Goal: Task Accomplishment & Management: Complete application form

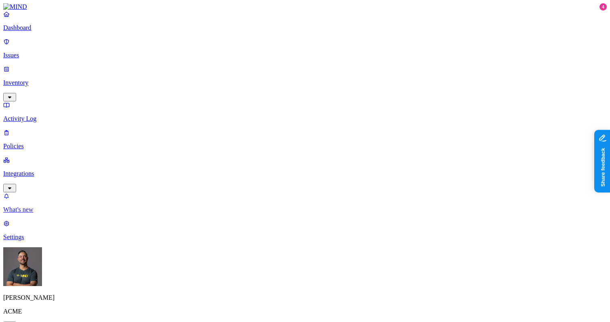
click at [61, 213] on p "What's new" at bounding box center [304, 209] width 603 height 7
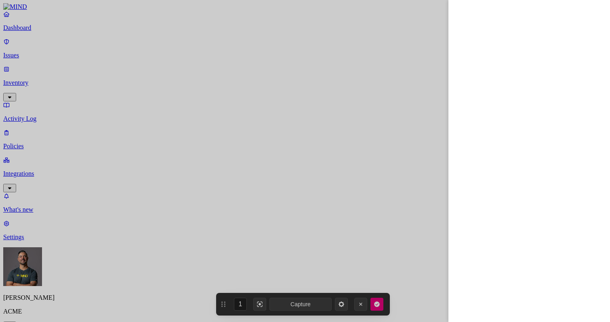
click at [39, 38] on div at bounding box center [305, 161] width 610 height 322
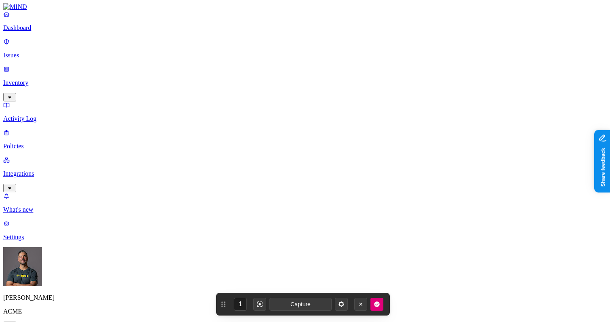
click at [27, 142] on p "Policies" at bounding box center [304, 145] width 603 height 7
click at [279, 201] on label "Web Category" at bounding box center [274, 198] width 24 height 14
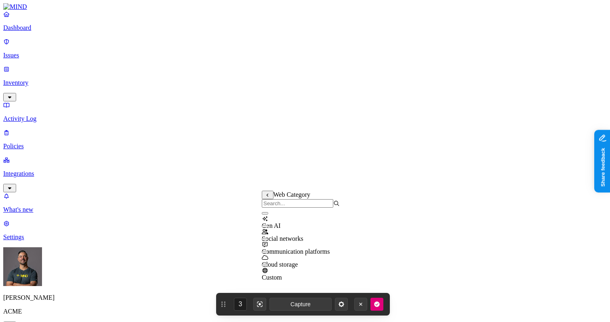
click at [268, 214] on button "button" at bounding box center [265, 213] width 6 height 2
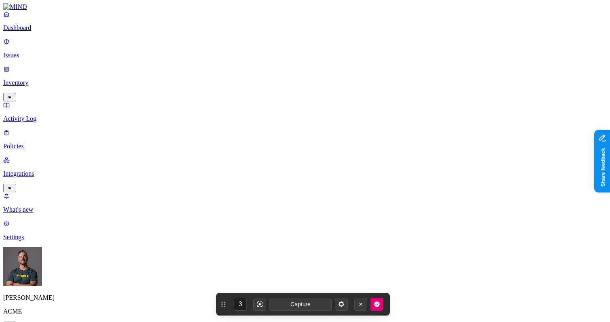
click at [283, 213] on label "Web Domain" at bounding box center [272, 210] width 21 height 14
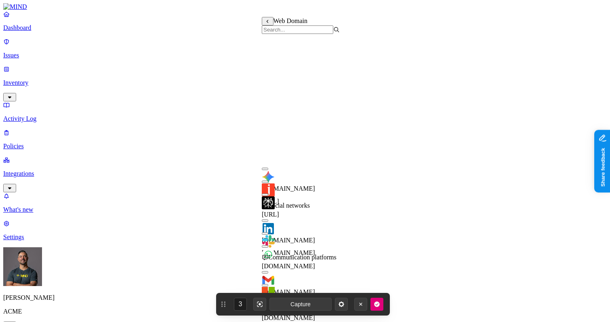
scroll to position [204, 0]
click at [268, 271] on button "button" at bounding box center [265, 272] width 6 height 2
click at [270, 279] on div "[DOMAIN_NAME]" at bounding box center [301, 293] width 78 height 29
click at [268, 297] on button "button" at bounding box center [265, 298] width 6 height 2
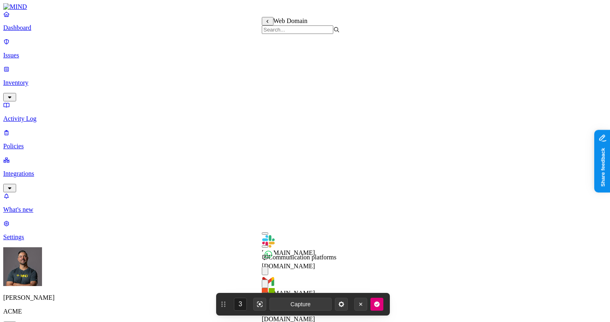
scroll to position [266, 0]
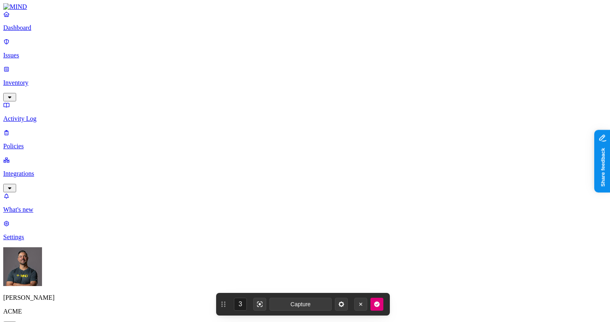
click at [448, 210] on label "AND" at bounding box center [441, 206] width 14 height 7
click at [445, 197] on span "AND" at bounding box center [452, 194] width 14 height 7
click at [439, 197] on icon at bounding box center [439, 194] width 2 height 3
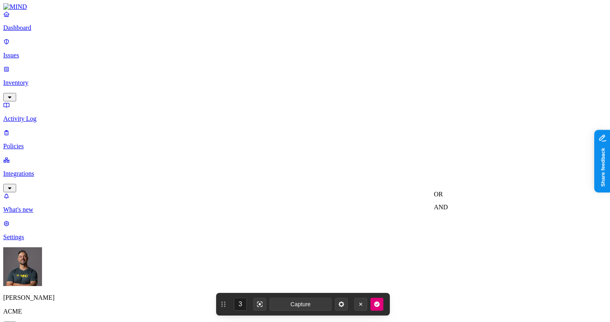
click at [442, 197] on label "OR" at bounding box center [438, 194] width 9 height 7
click at [446, 224] on label "Web Domain" at bounding box center [444, 219] width 21 height 14
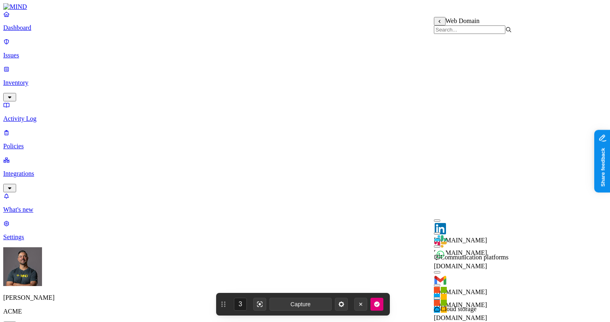
scroll to position [264, 0]
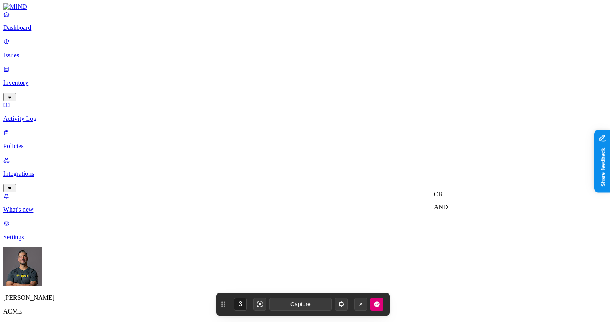
click at [442, 197] on label "OR" at bounding box center [438, 194] width 9 height 7
click at [451, 225] on label "Web Domain" at bounding box center [444, 219] width 21 height 14
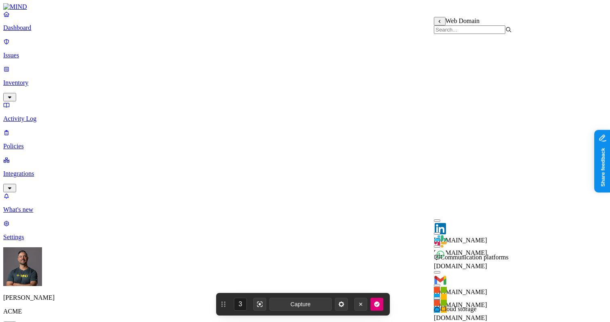
scroll to position [268, 0]
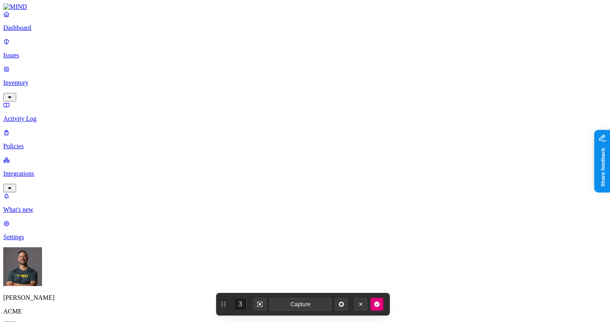
scroll to position [214, 0]
click at [285, 235] on label "Web Category" at bounding box center [274, 231] width 24 height 14
click at [268, 248] on button "button" at bounding box center [265, 247] width 6 height 2
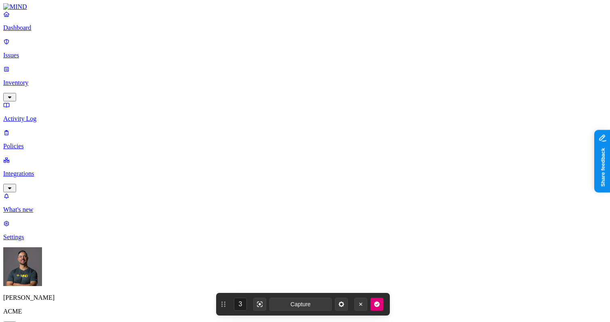
scroll to position [237, 0]
click at [261, 128] on label "Classification" at bounding box center [265, 125] width 36 height 7
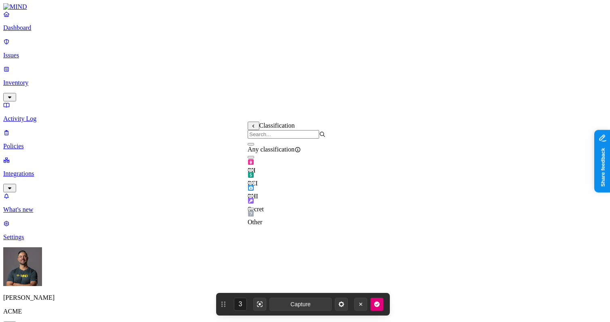
click at [254, 197] on button "button" at bounding box center [250, 196] width 6 height 2
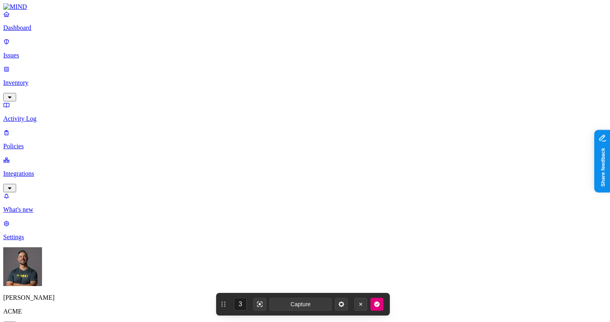
click at [273, 251] on label "Groups" at bounding box center [265, 247] width 19 height 7
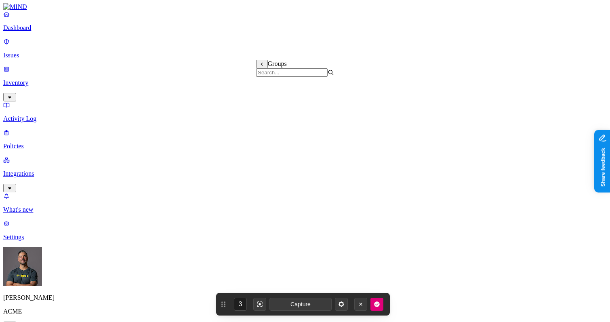
click at [377, 306] on icon "button" at bounding box center [376, 303] width 5 height 5
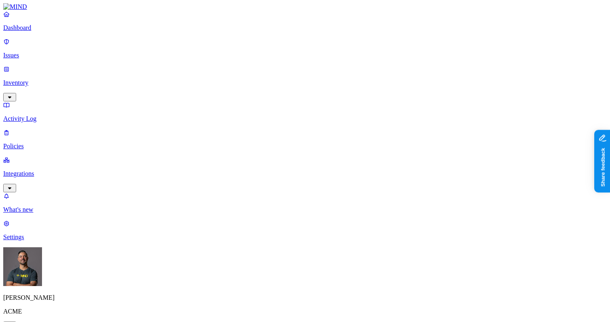
click at [29, 31] on p "Dashboard" at bounding box center [304, 27] width 603 height 7
click at [34, 213] on p "What's new" at bounding box center [304, 209] width 603 height 7
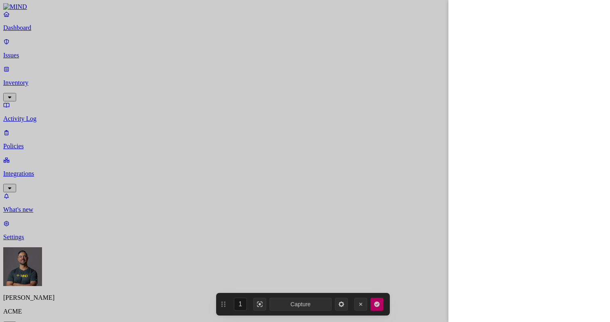
click at [34, 92] on div at bounding box center [305, 161] width 610 height 322
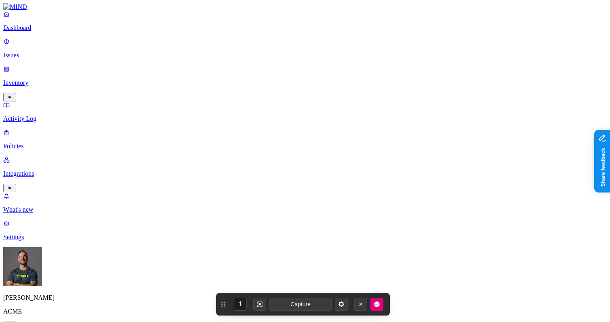
click at [34, 142] on p "Policies" at bounding box center [304, 145] width 603 height 7
type input "Secrets from Google Drive to GenAI"
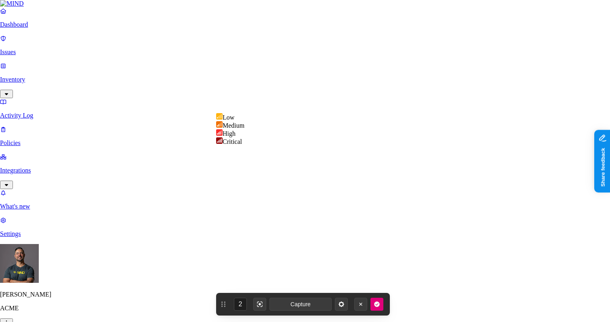
select select "4"
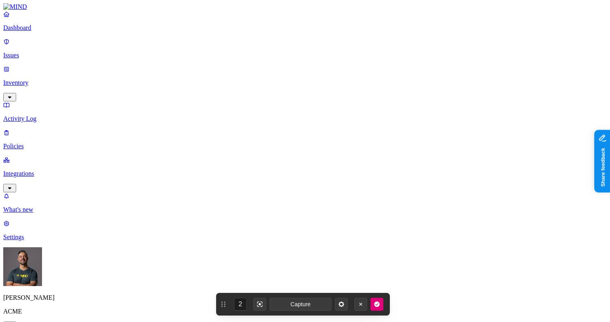
scroll to position [187, 0]
click at [264, 179] on label "Classification" at bounding box center [265, 175] width 36 height 7
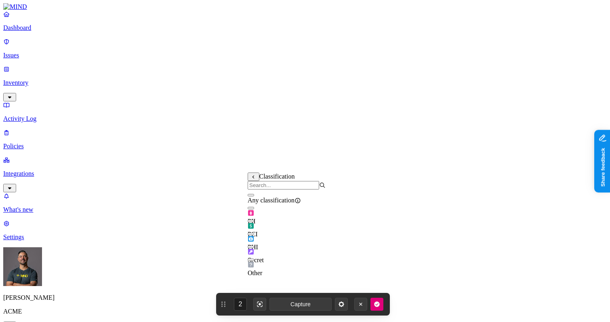
click at [254, 248] on button "button" at bounding box center [250, 246] width 6 height 2
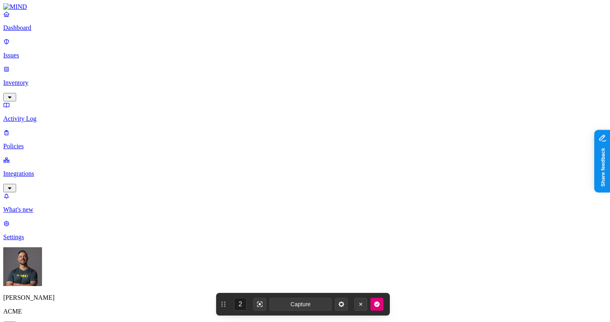
click at [282, 233] on label "Web Domain" at bounding box center [272, 226] width 21 height 14
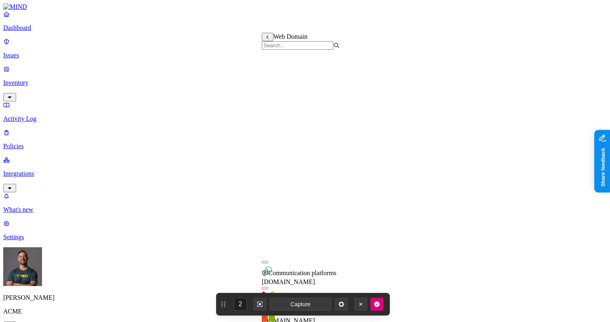
scroll to position [288, 0]
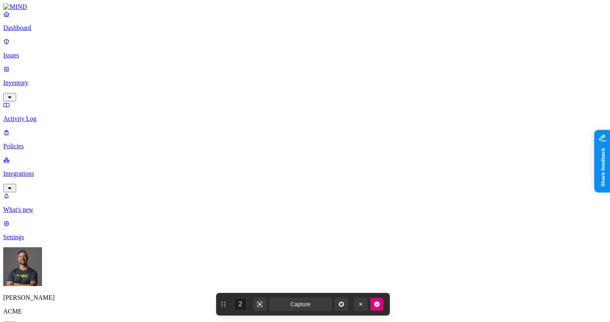
click at [285, 250] on label "Web Category" at bounding box center [274, 247] width 24 height 14
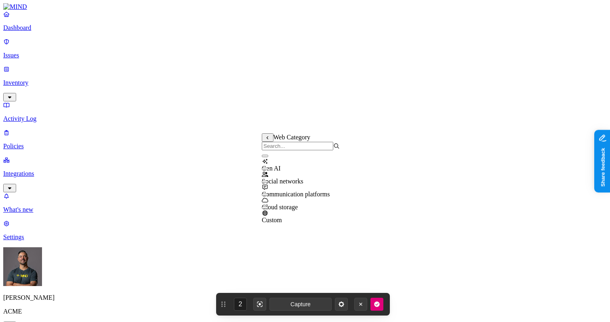
click at [269, 169] on div "Gen AI" at bounding box center [301, 161] width 78 height 22
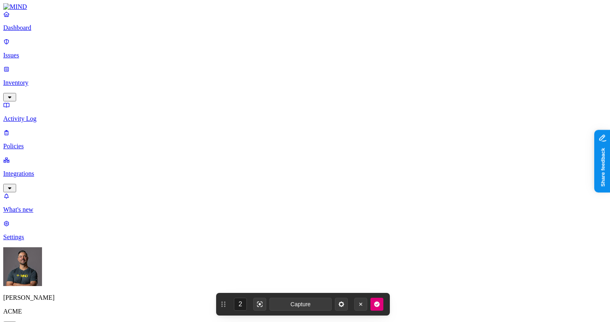
click at [275, 239] on label "Groups" at bounding box center [265, 235] width 19 height 7
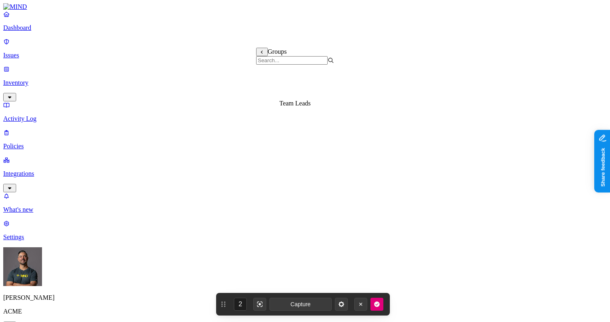
click at [375, 305] on icon "button" at bounding box center [376, 303] width 5 height 5
click at [28, 31] on p "Dashboard" at bounding box center [304, 27] width 603 height 7
click at [379, 305] on icon "button" at bounding box center [376, 304] width 6 height 6
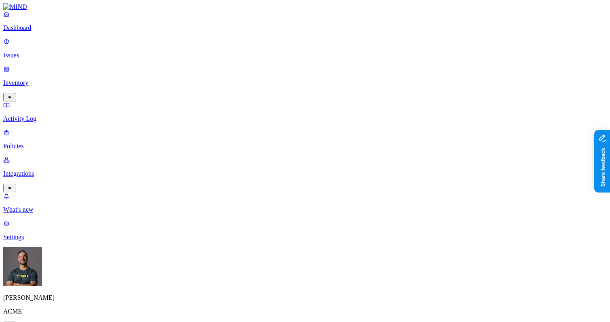
click at [41, 241] on p "Settings" at bounding box center [304, 236] width 603 height 7
click at [31, 301] on p "[PERSON_NAME]" at bounding box center [304, 297] width 603 height 7
click at [41, 301] on p "[PERSON_NAME]" at bounding box center [304, 297] width 603 height 7
click at [44, 31] on p "Dashboard" at bounding box center [304, 27] width 603 height 7
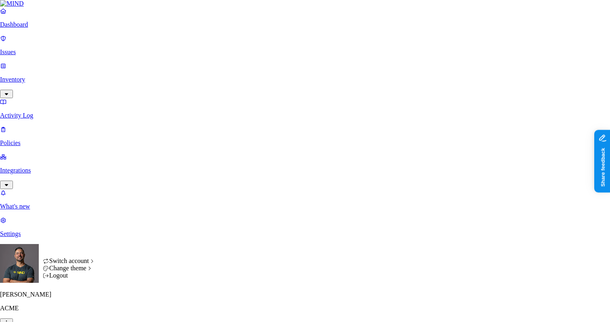
click at [130, 278] on span "Light" at bounding box center [122, 274] width 14 height 7
click at [128, 285] on span "Dark" at bounding box center [121, 281] width 13 height 7
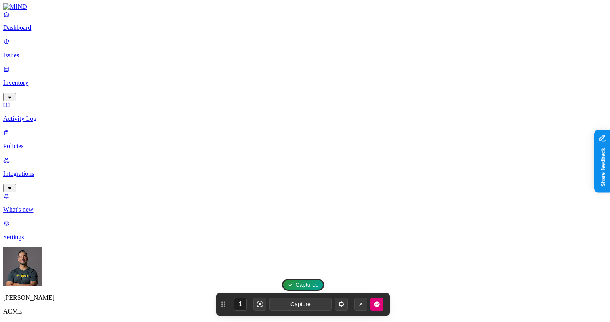
click at [39, 213] on p "What's new" at bounding box center [304, 209] width 603 height 7
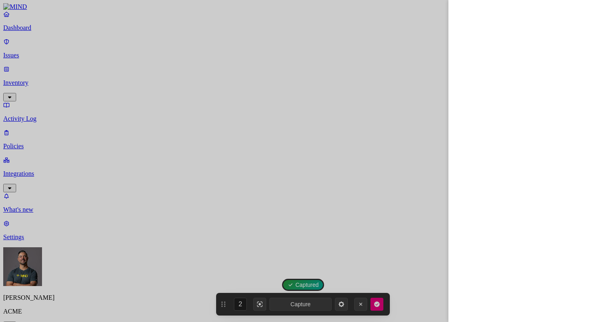
click at [46, 94] on div at bounding box center [305, 161] width 610 height 322
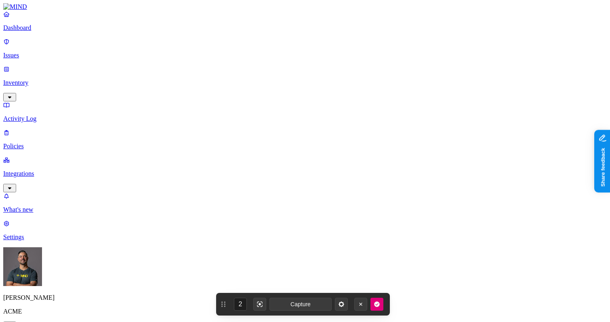
click at [46, 142] on p "Policies" at bounding box center [304, 145] width 603 height 7
click at [274, 256] on label "Web Domain" at bounding box center [272, 251] width 21 height 14
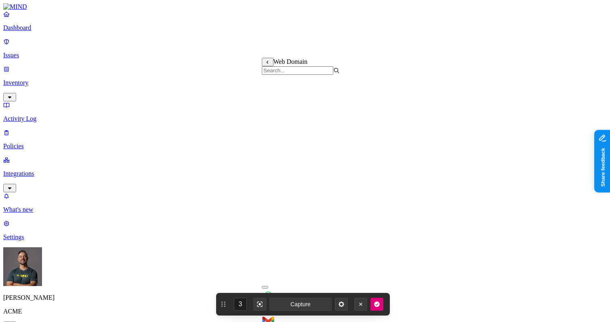
scroll to position [272, 0]
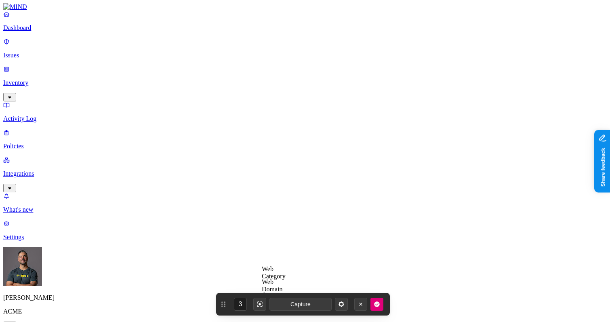
click at [285, 276] on label "Web Category" at bounding box center [274, 272] width 24 height 14
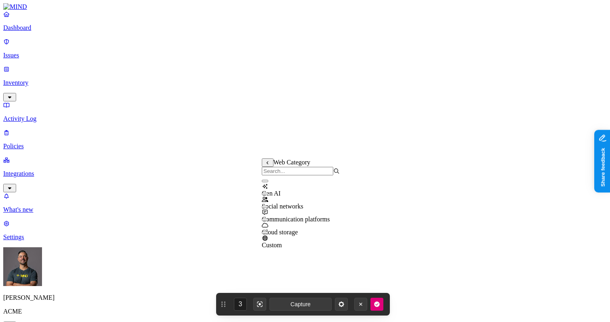
click at [271, 194] on div "Gen AI" at bounding box center [301, 186] width 78 height 22
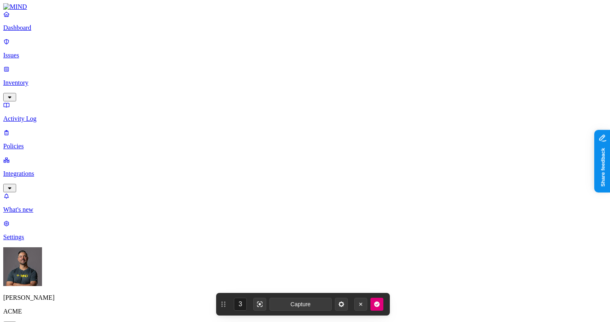
scroll to position [250, 0]
click at [378, 304] on icon "button" at bounding box center [376, 303] width 5 height 5
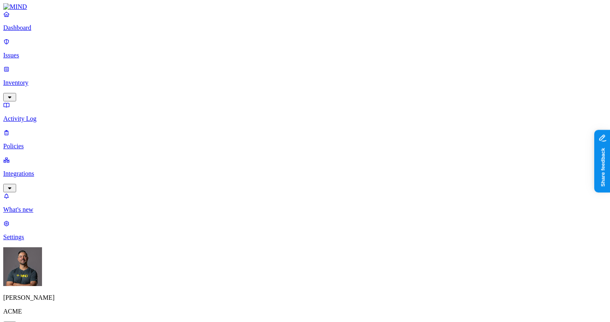
click at [283, 165] on label "Web Domain" at bounding box center [272, 162] width 21 height 14
